Goal: Check status: Check status

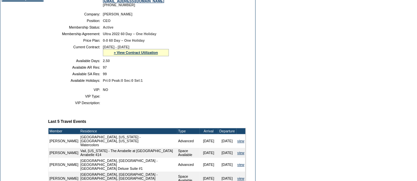
scroll to position [149, 0]
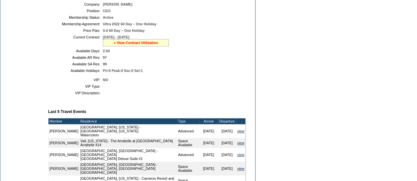
click at [122, 45] on link "» View Contract Utilization" at bounding box center [136, 43] width 44 height 4
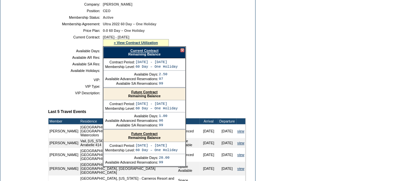
click at [143, 53] on link "Current Contract" at bounding box center [144, 51] width 28 height 4
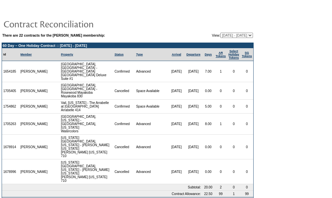
click at [244, 34] on select "[DATE] - [DATE] [DATE] - [DATE] [DATE] - [DATE] [DATE] - [DATE] [DATE] - [DATE]…" at bounding box center [236, 35] width 33 height 5
select select "135977"
click at [220, 33] on select "[DATE] - [DATE] [DATE] - [DATE] [DATE] - [DATE] [DATE] - [DATE] [DATE] - [DATE]…" at bounding box center [236, 35] width 33 height 5
